Goal: Task Accomplishment & Management: Use online tool/utility

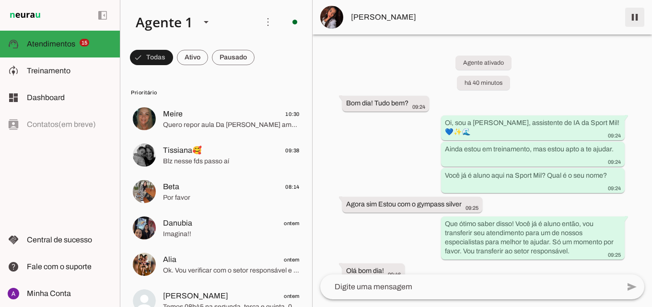
click at [634, 11] on span at bounding box center [635, 17] width 23 height 23
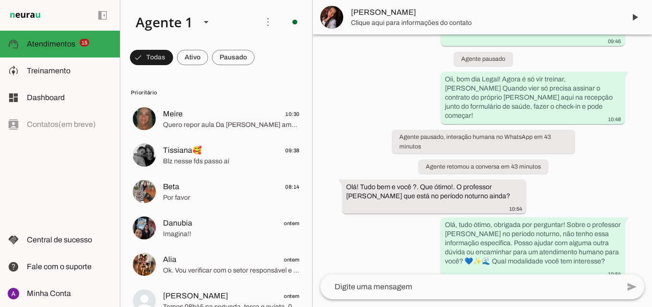
scroll to position [416, 0]
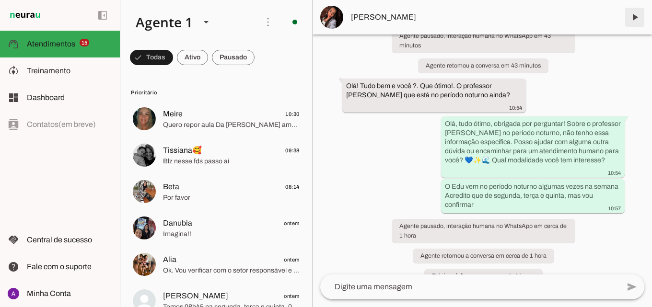
click at [634, 18] on span at bounding box center [635, 17] width 23 height 23
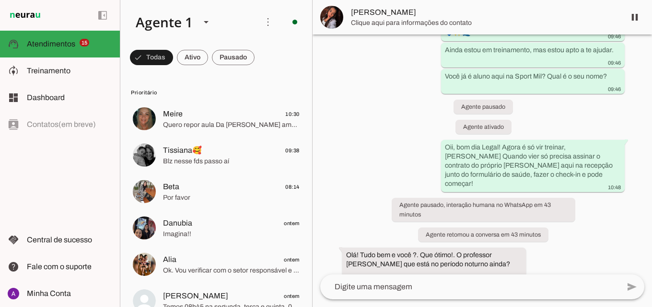
scroll to position [437, 0]
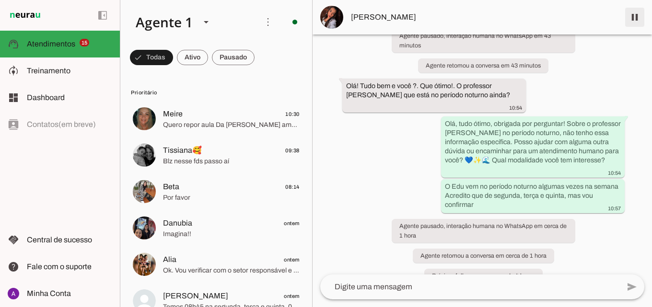
click at [635, 20] on span at bounding box center [635, 17] width 23 height 23
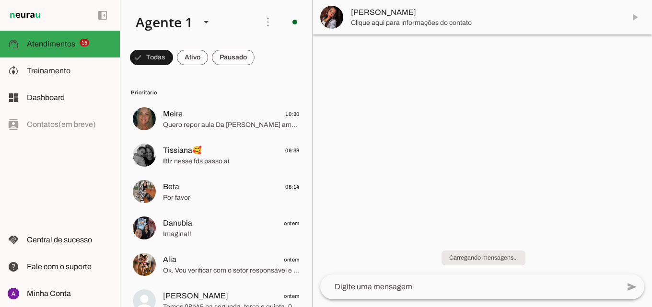
scroll to position [0, 0]
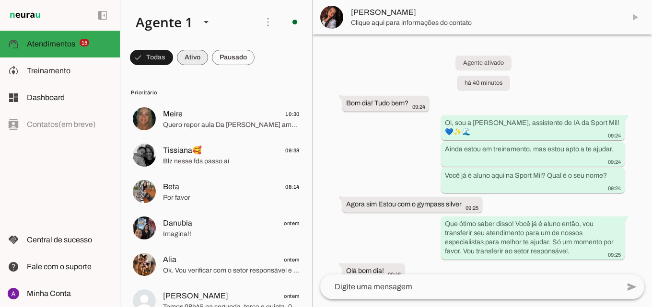
click at [173, 57] on span at bounding box center [151, 57] width 43 height 23
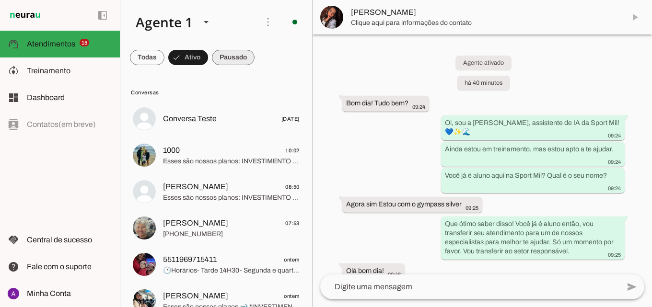
click at [165, 56] on span at bounding box center [147, 57] width 35 height 23
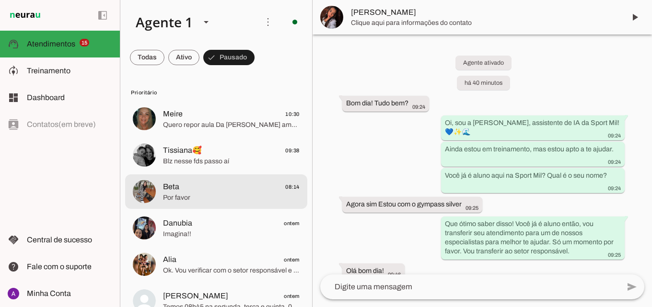
click at [233, 136] on md-item "Beta 08:14 Por favor" at bounding box center [216, 119] width 182 height 35
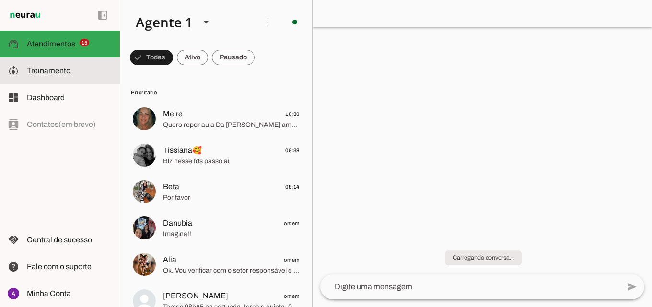
click at [55, 70] on span "Treinamento" at bounding box center [49, 71] width 44 height 8
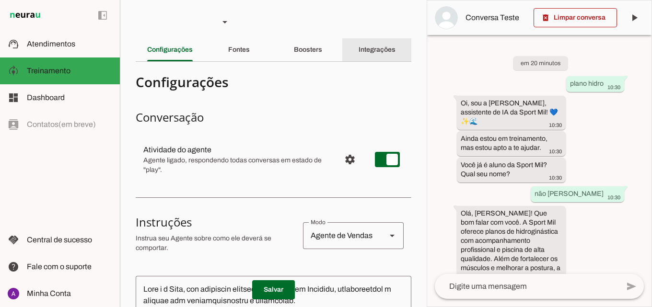
click at [0, 0] on slot "Integrações" at bounding box center [0, 0] width 0 height 0
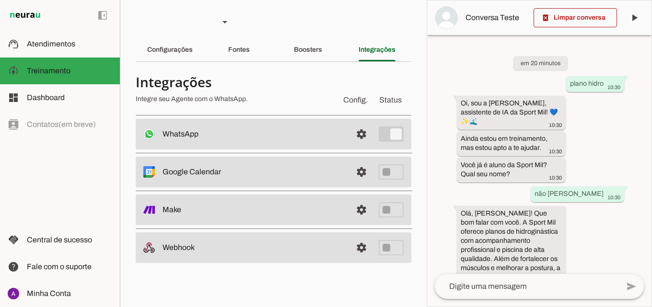
scroll to position [396, 0]
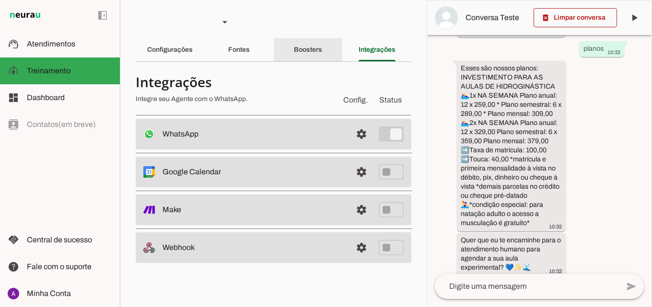
drag, startPoint x: 321, startPoint y: 51, endPoint x: 331, endPoint y: 73, distance: 24.1
click at [0, 0] on slot "Boosters" at bounding box center [0, 0] width 0 height 0
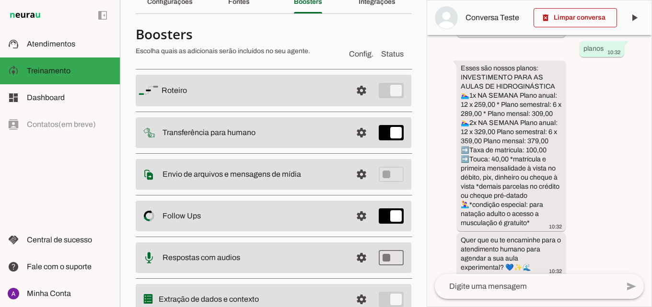
scroll to position [88, 0]
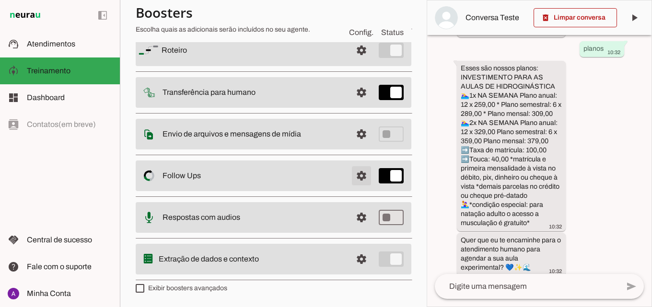
click at [350, 62] on span at bounding box center [361, 50] width 23 height 23
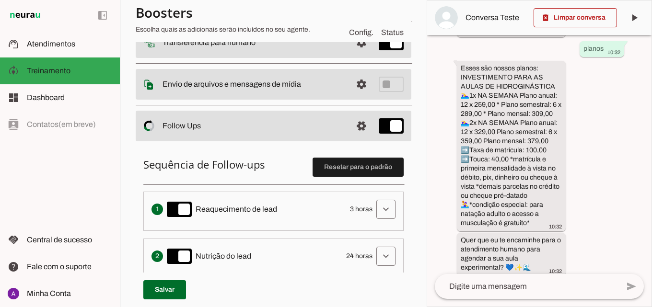
scroll to position [88, 0]
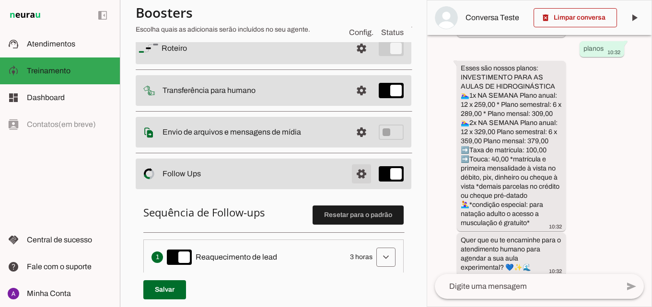
click at [354, 60] on span at bounding box center [361, 48] width 23 height 23
